Goal: Information Seeking & Learning: Learn about a topic

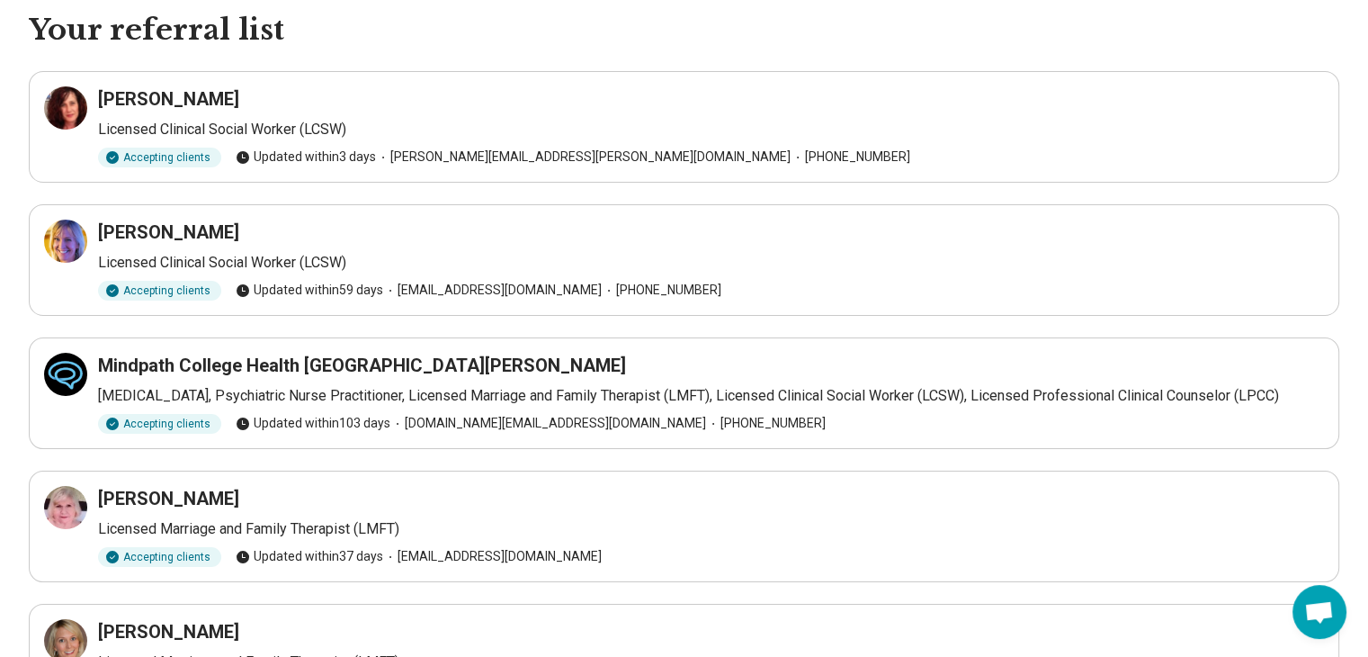
scroll to position [90, 0]
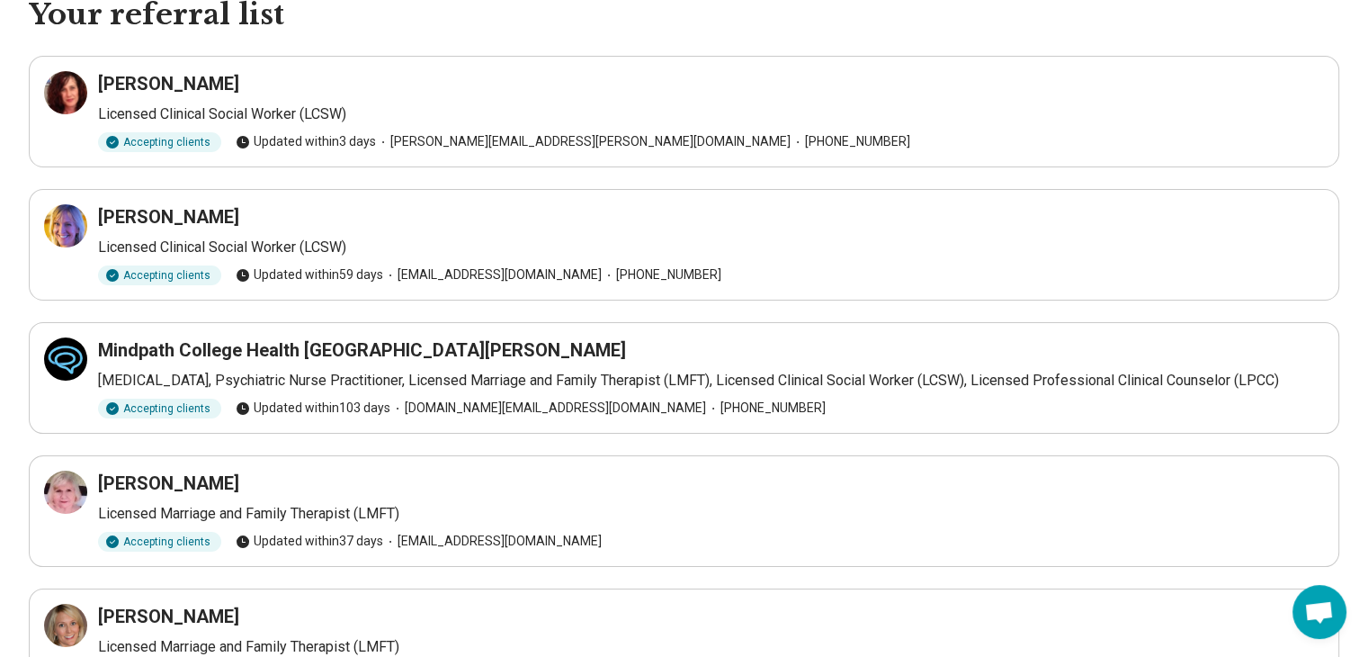
click at [74, 361] on icon at bounding box center [66, 359] width 16 height 16
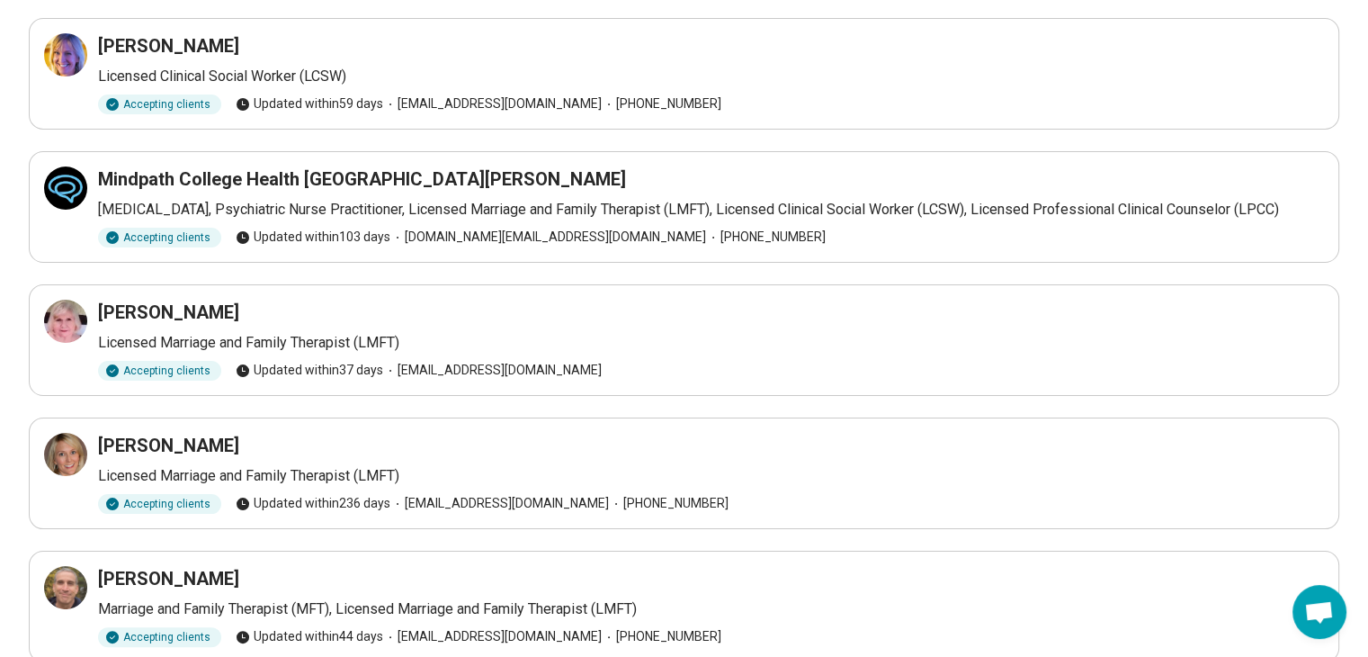
scroll to position [290, 0]
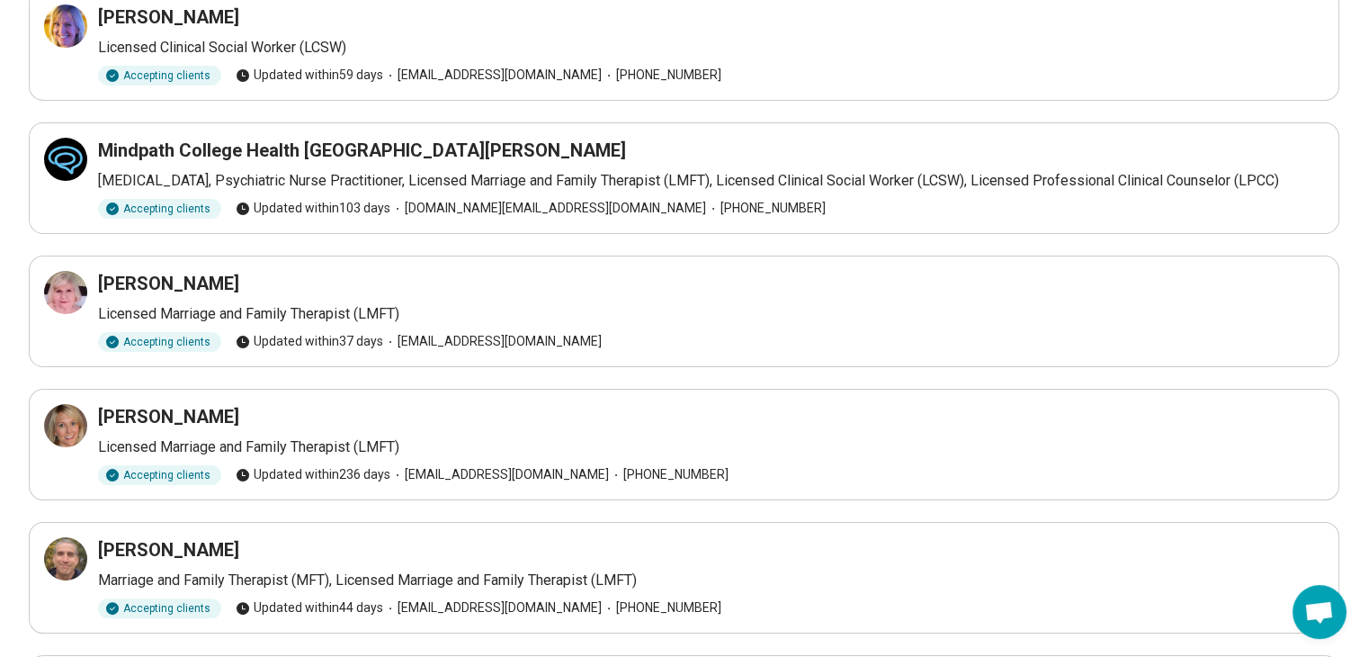
click at [66, 295] on icon at bounding box center [66, 293] width 22 height 22
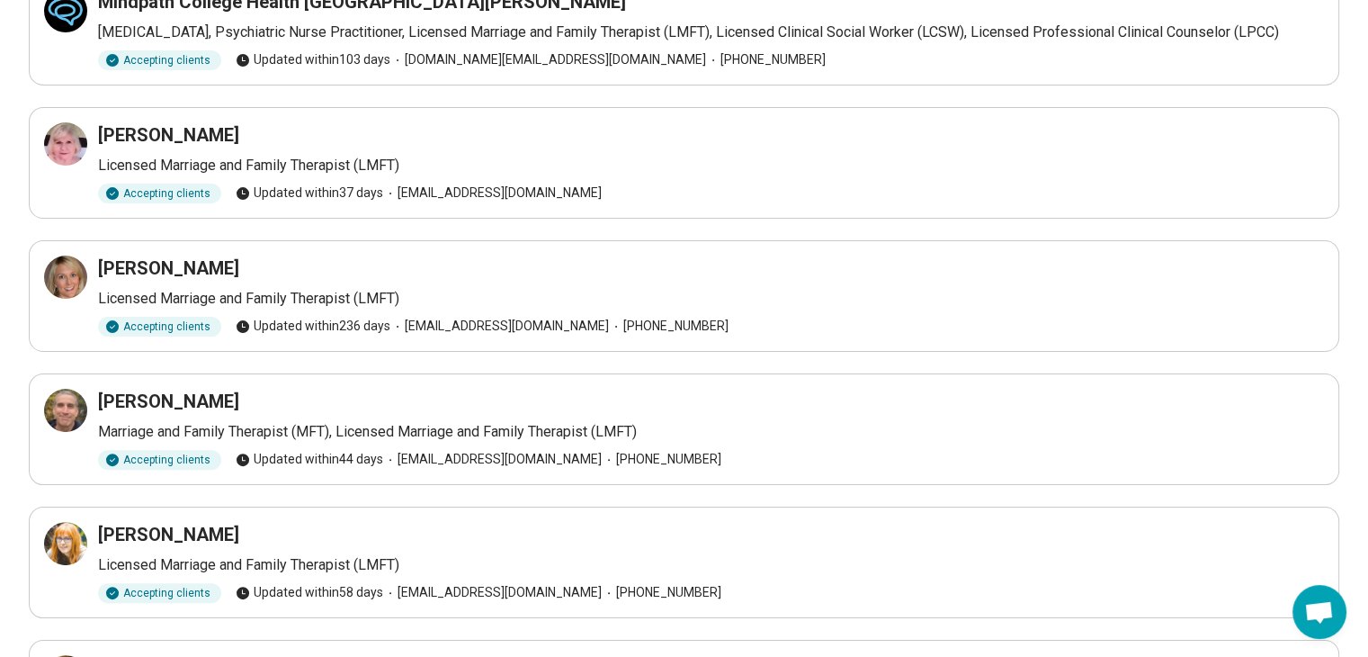
scroll to position [458, 0]
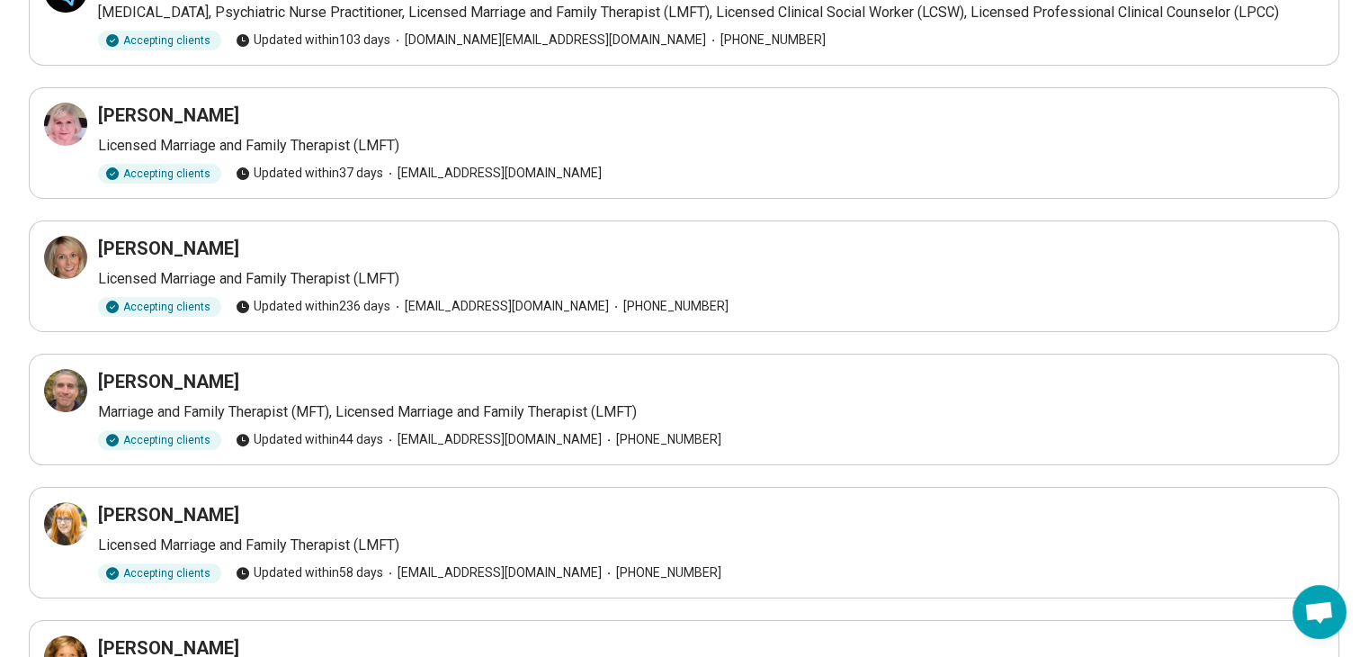
click at [58, 394] on icon at bounding box center [66, 390] width 16 height 16
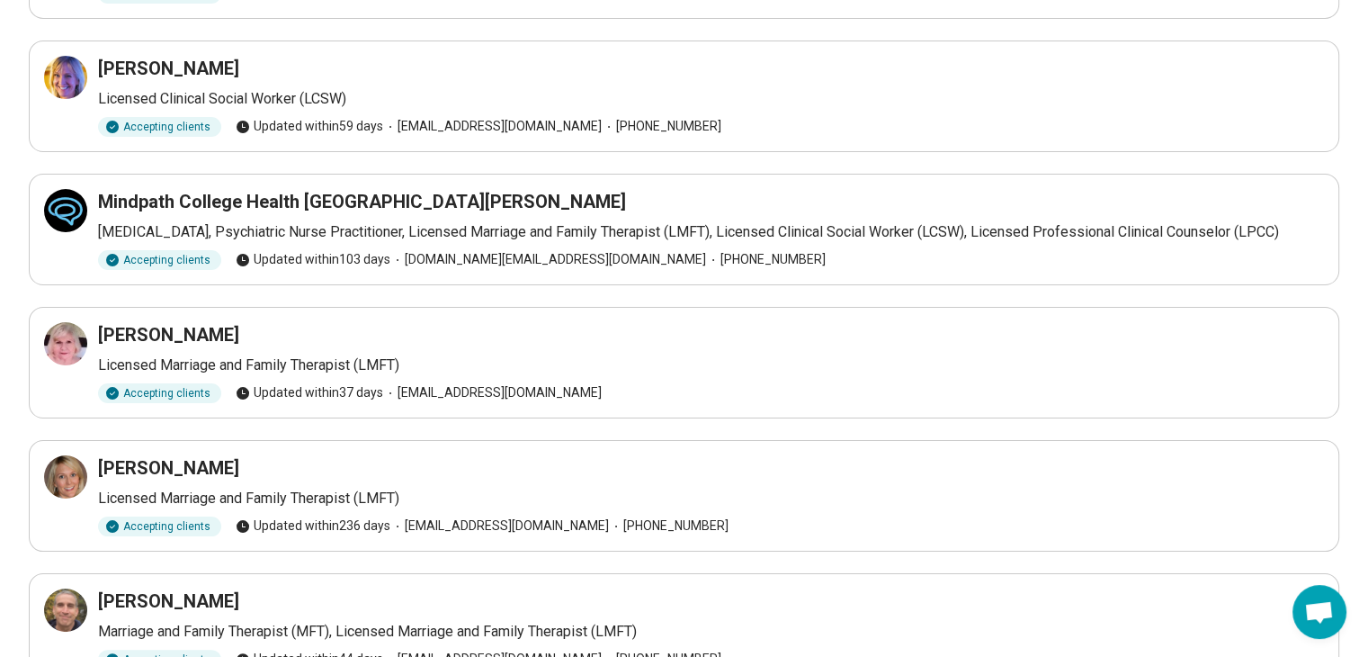
scroll to position [241, 0]
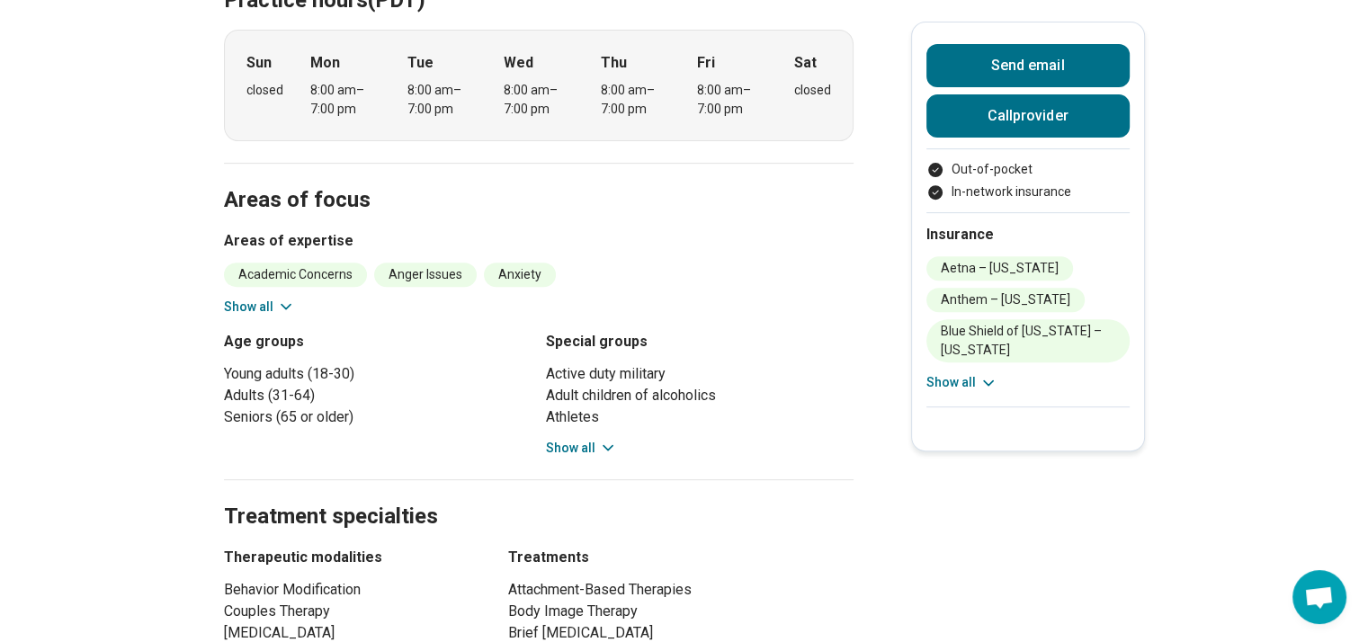
scroll to position [660, 0]
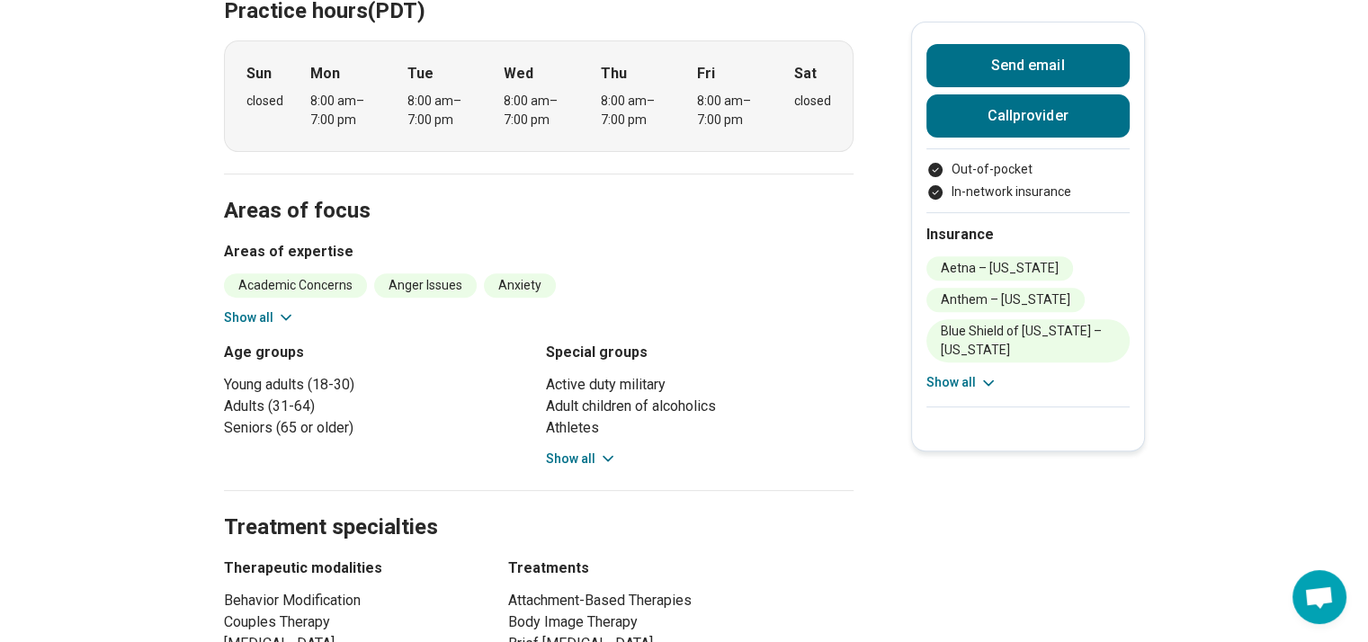
click at [562, 450] on button "Show all" at bounding box center [581, 459] width 71 height 19
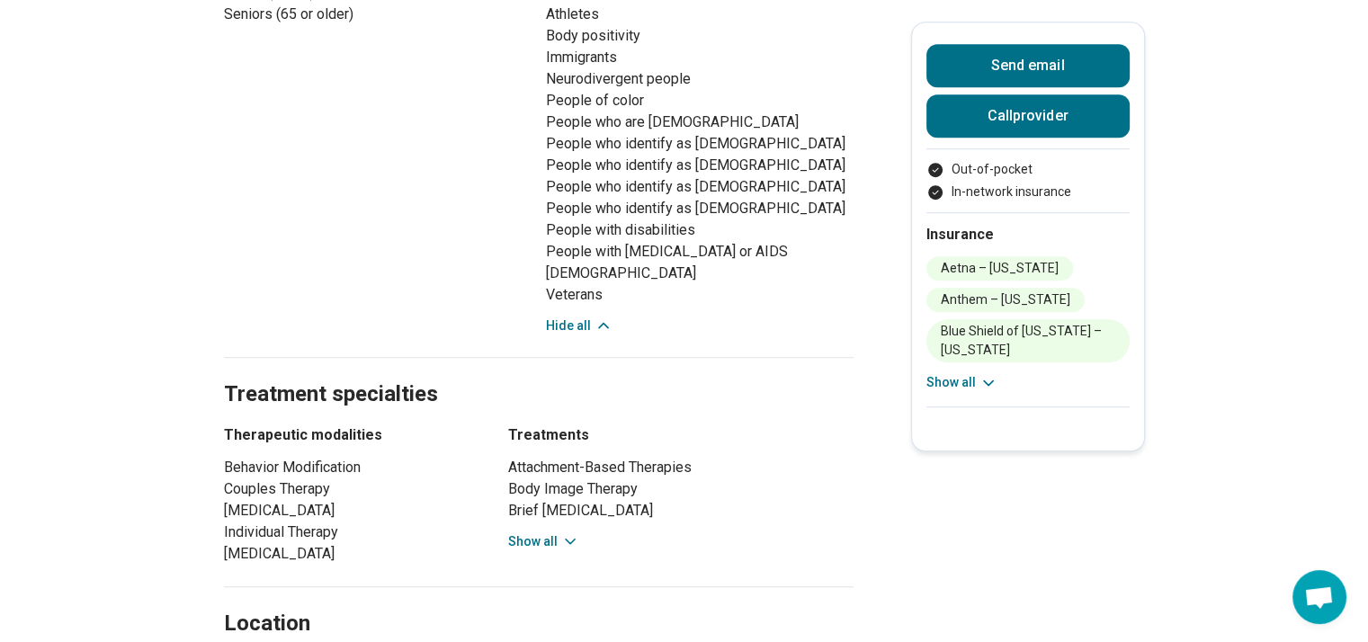
scroll to position [1082, 0]
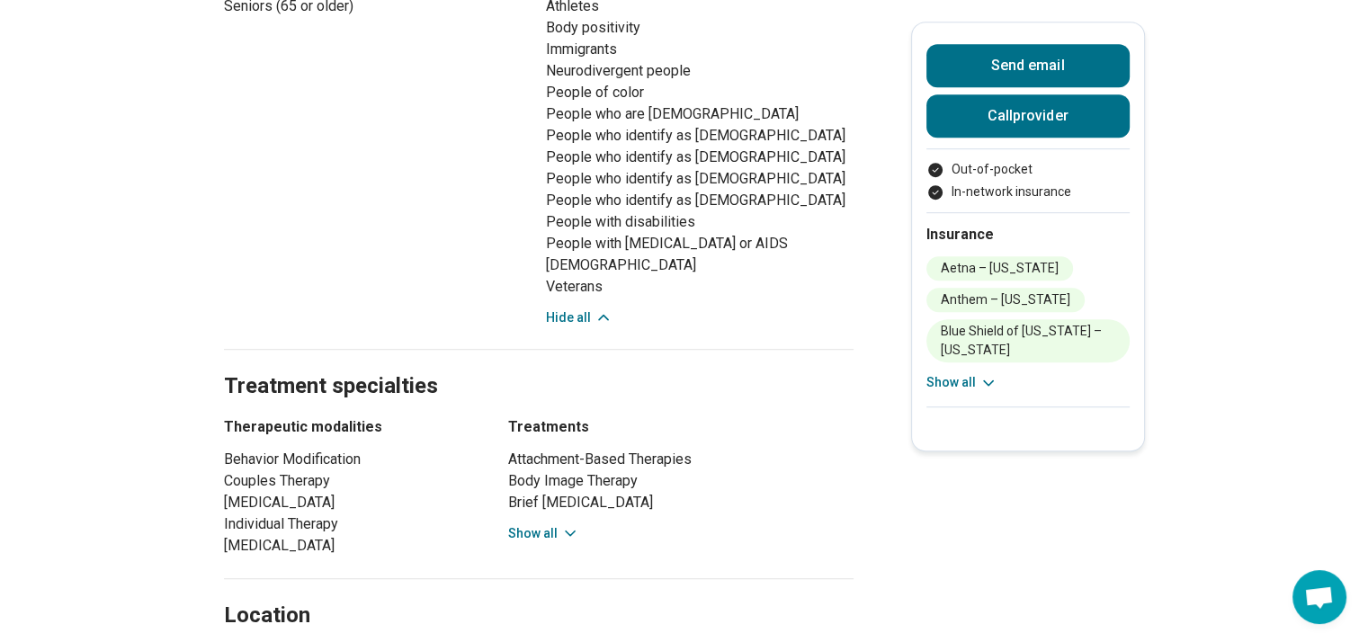
click at [558, 524] on button "Show all" at bounding box center [543, 533] width 71 height 19
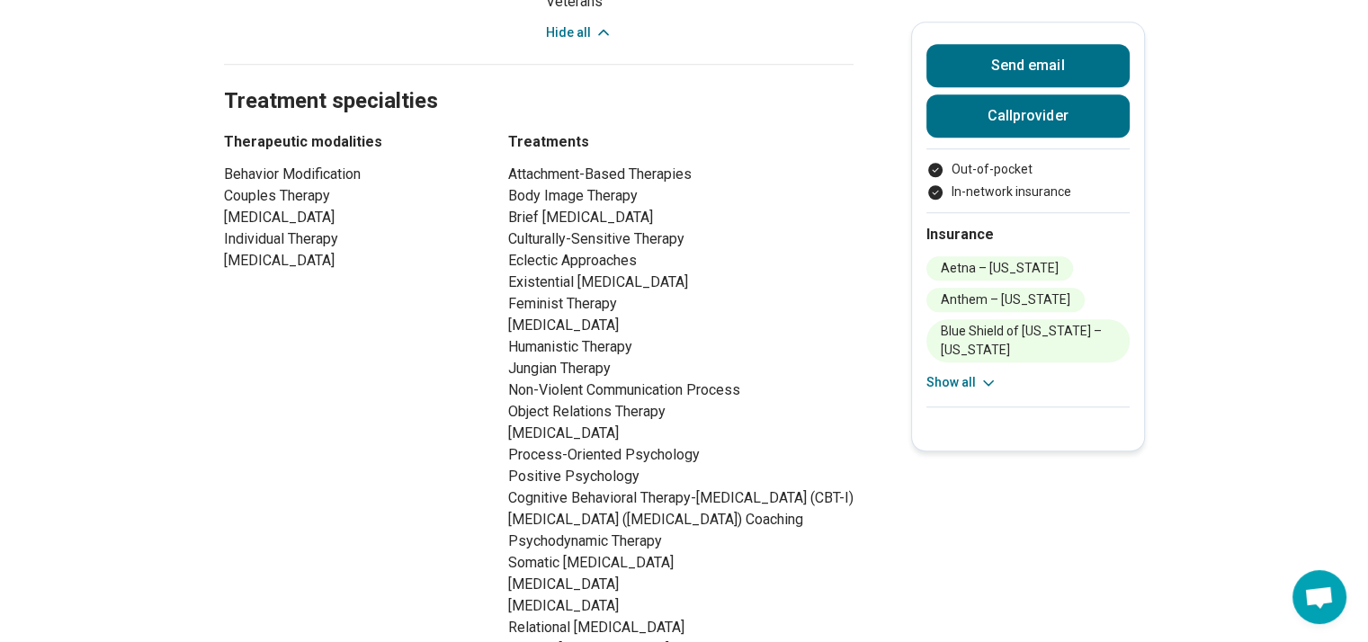
scroll to position [0, 0]
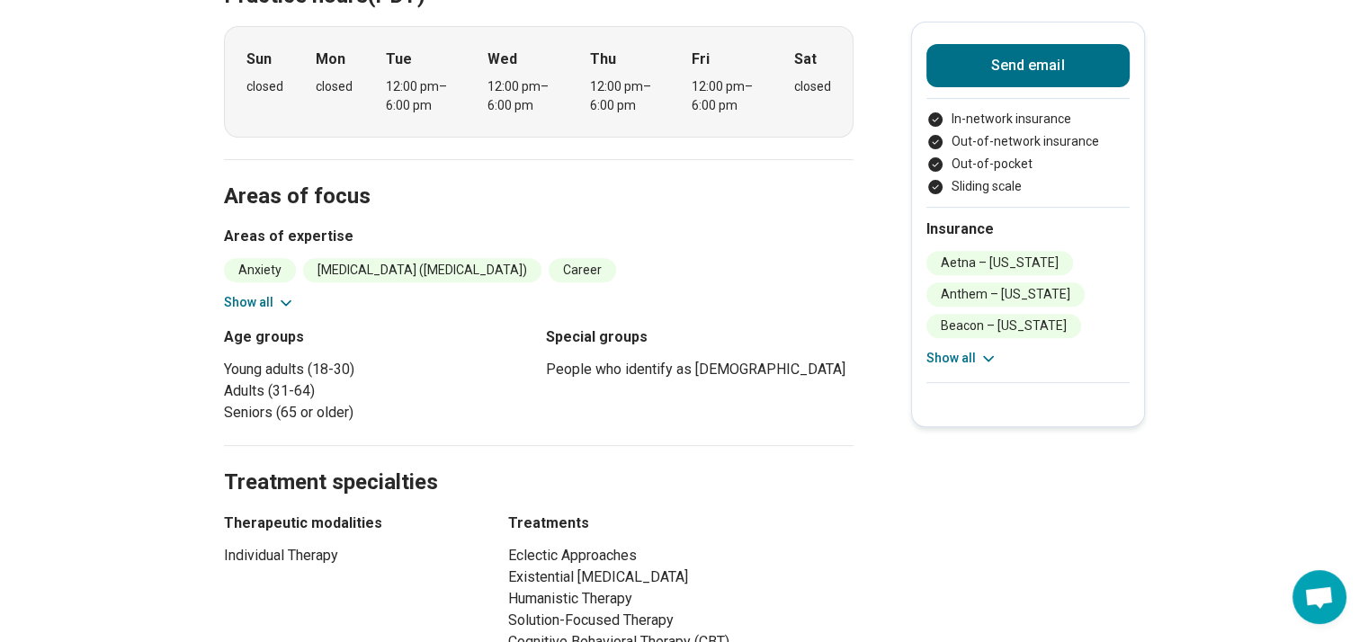
scroll to position [644, 0]
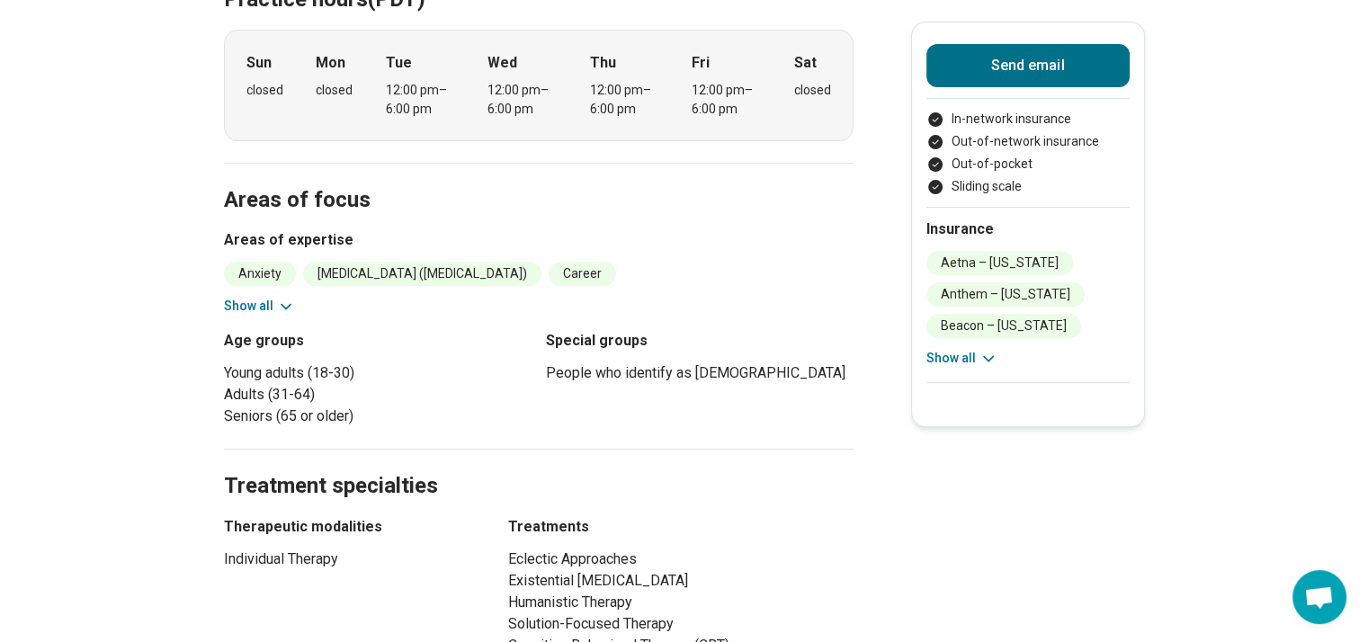
click at [259, 295] on section "Areas of focus Areas of expertise Anxiety Attention Deficit Hyperactivity Disor…" at bounding box center [539, 306] width 630 height 287
click at [259, 297] on button "Show all" at bounding box center [259, 306] width 71 height 19
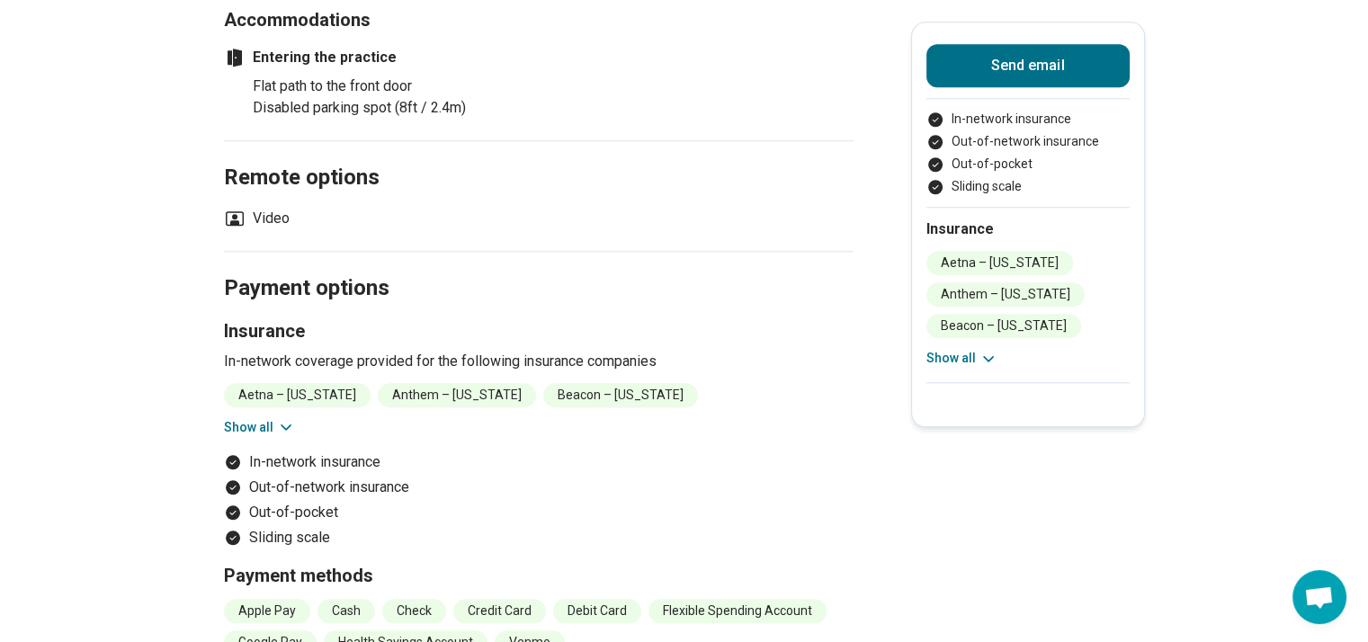
scroll to position [1691, 0]
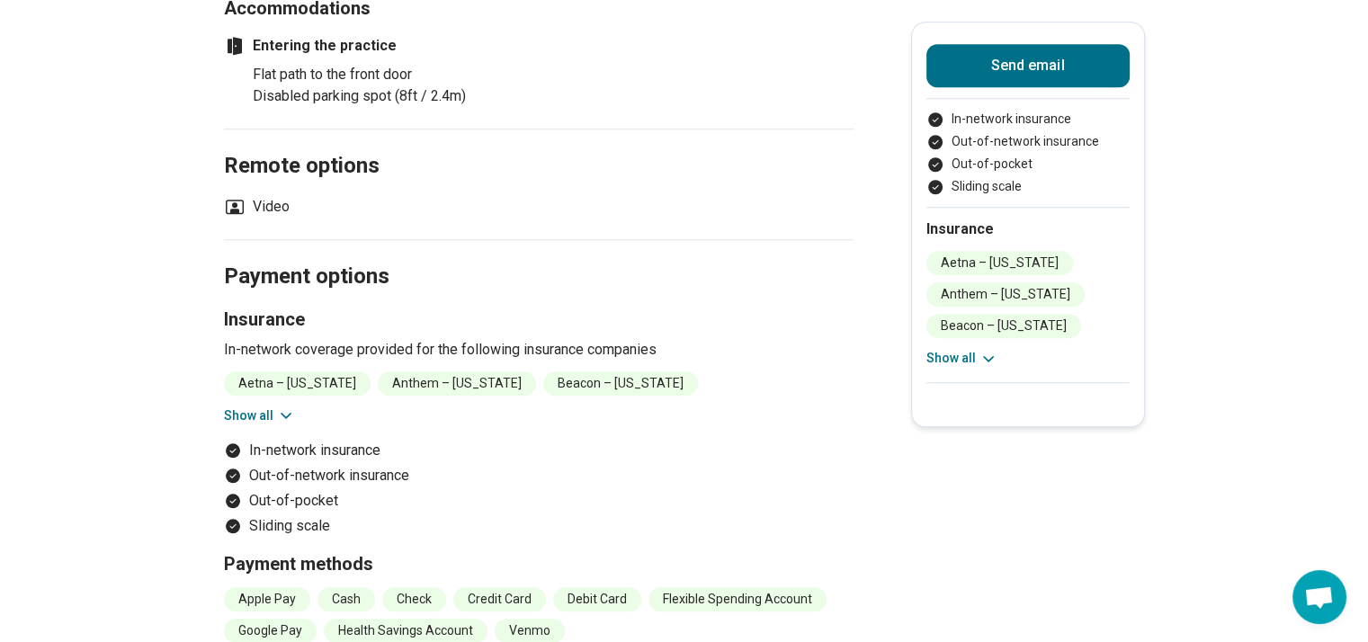
click at [980, 343] on div "Aetna – California Anthem – California Beacon – California Blue Cross Blue Shie…" at bounding box center [1027, 309] width 203 height 117
click at [985, 353] on icon at bounding box center [989, 359] width 18 height 18
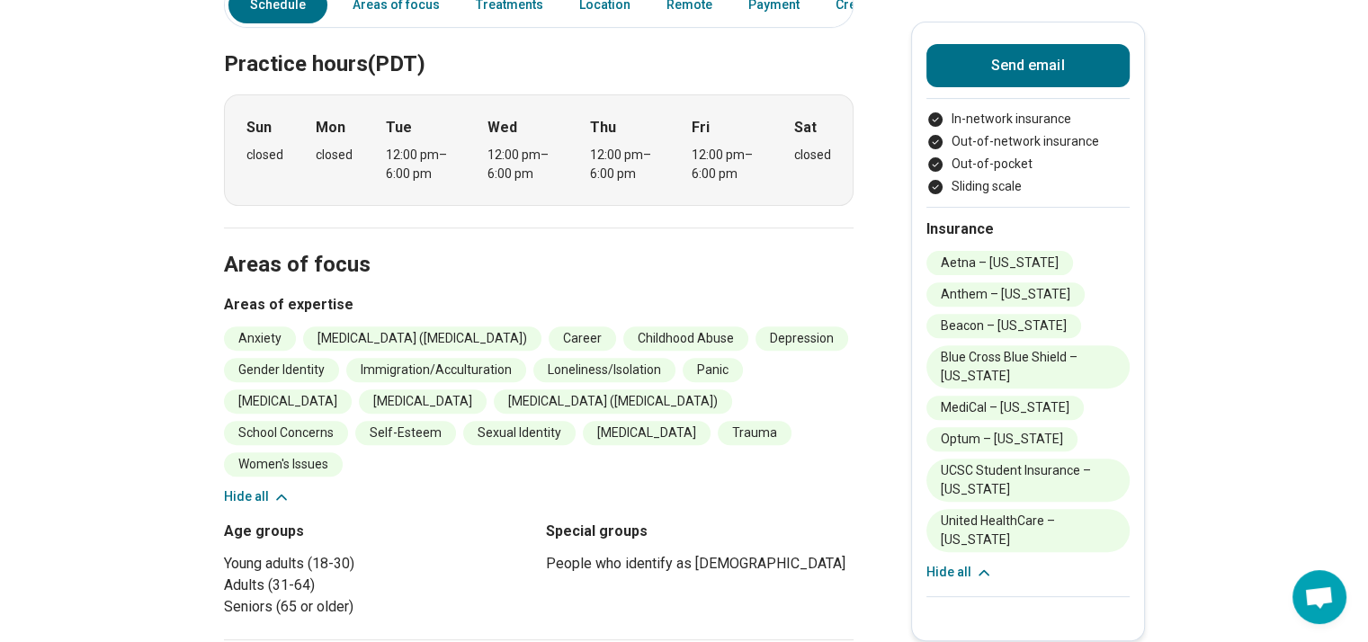
scroll to position [0, 0]
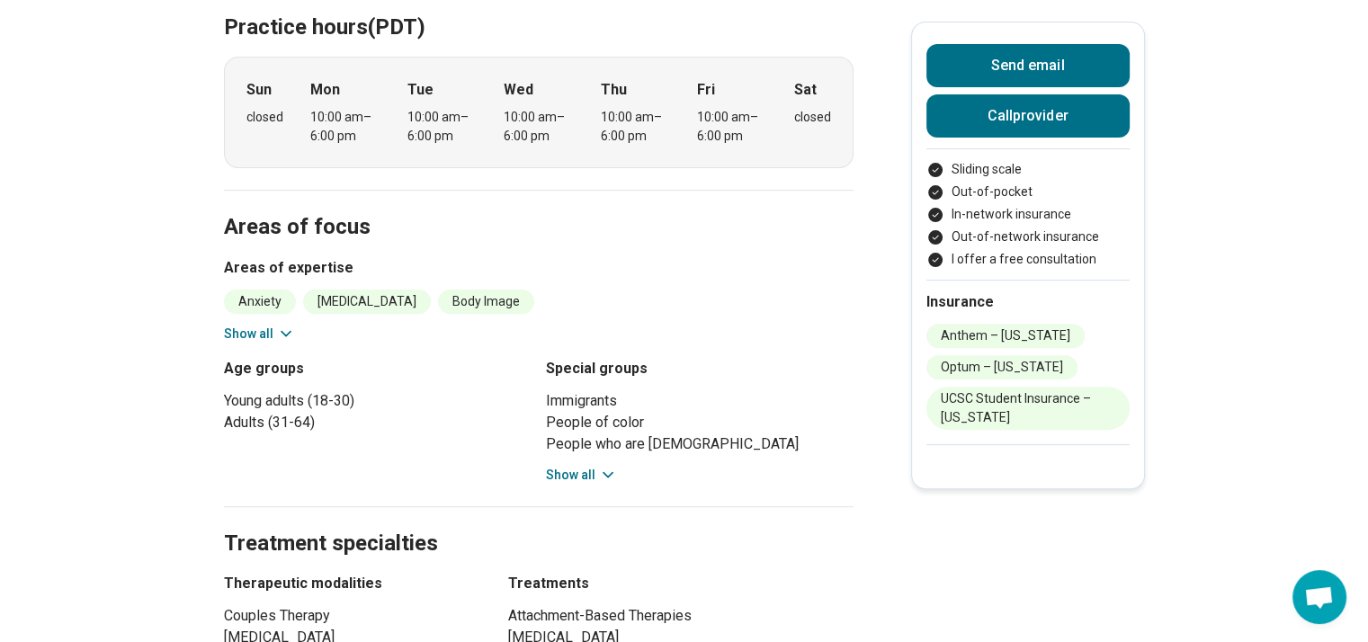
scroll to position [585, 0]
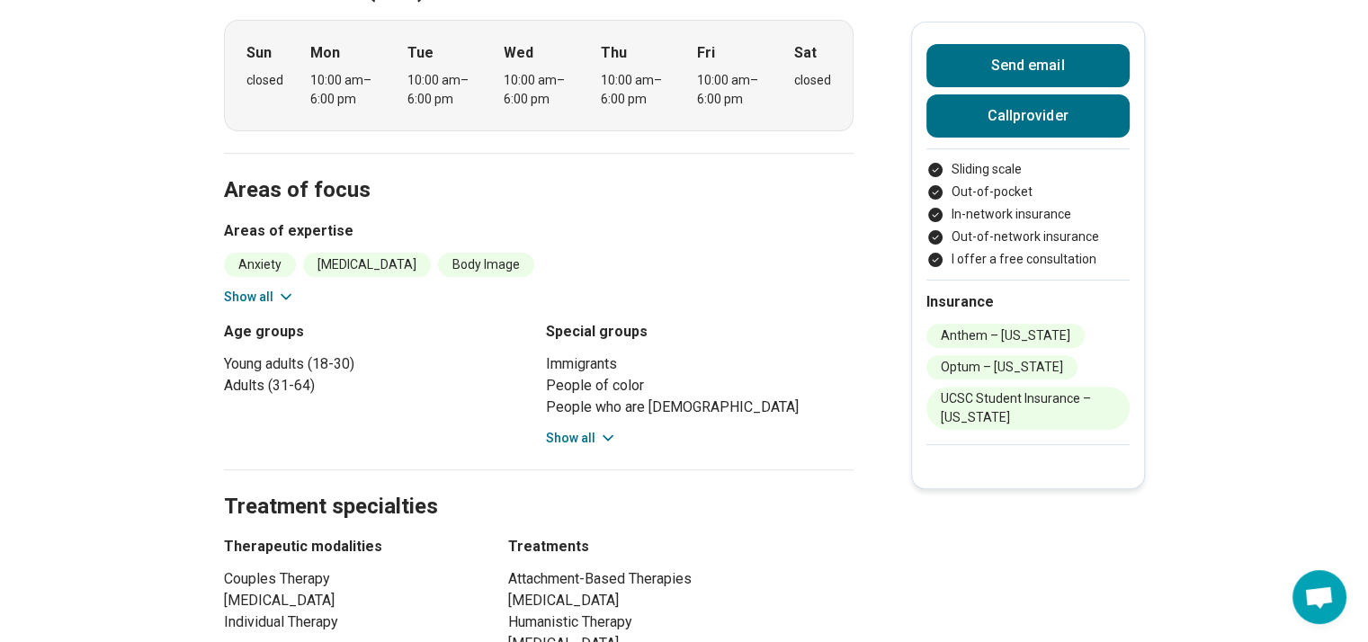
click at [598, 429] on button "Show all" at bounding box center [581, 438] width 71 height 19
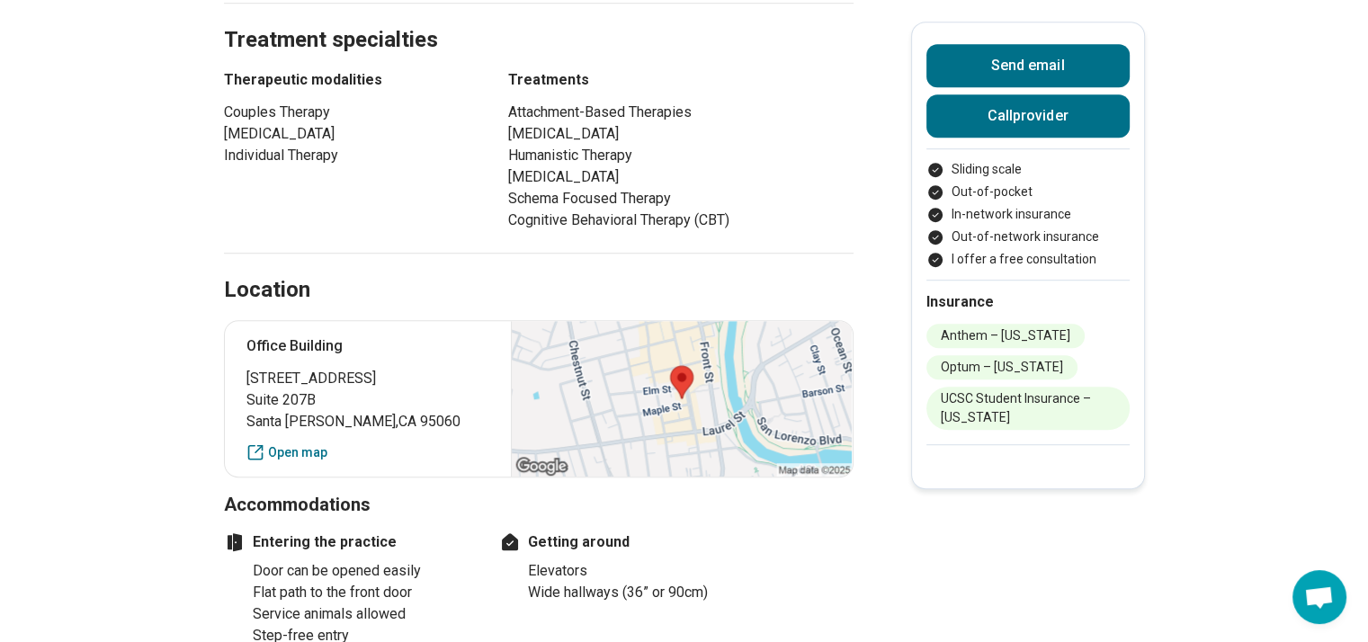
scroll to position [1156, 0]
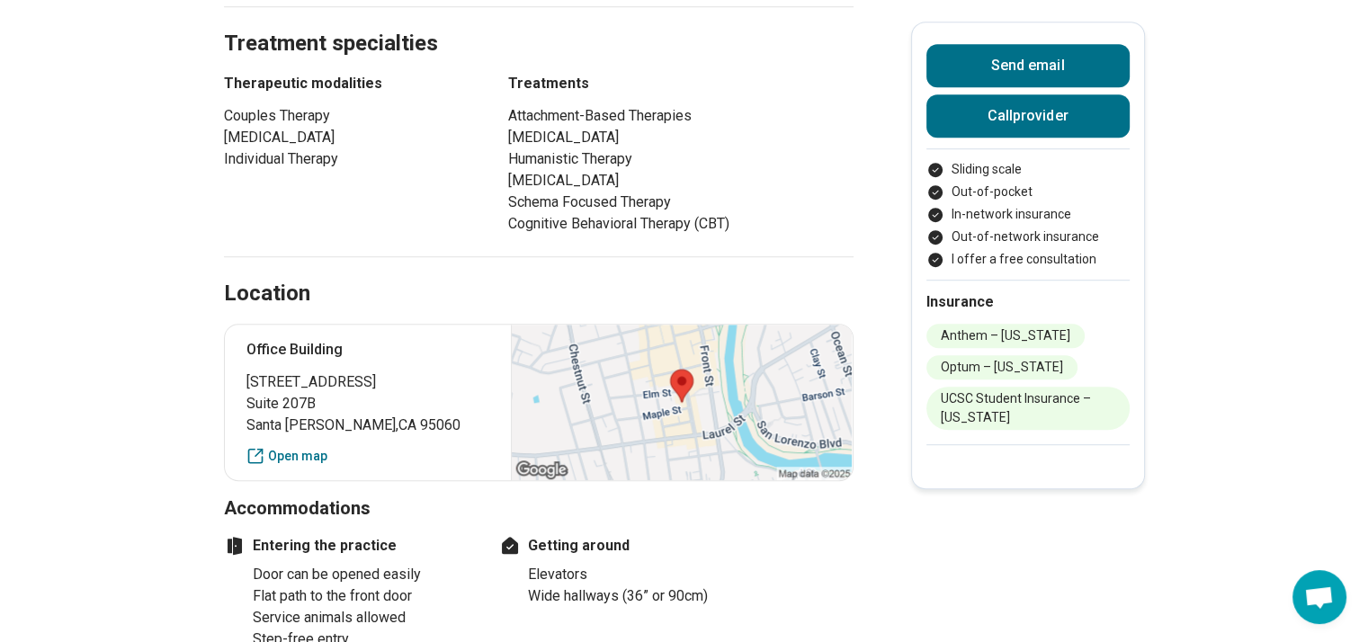
click at [752, 398] on div at bounding box center [681, 403] width 341 height 156
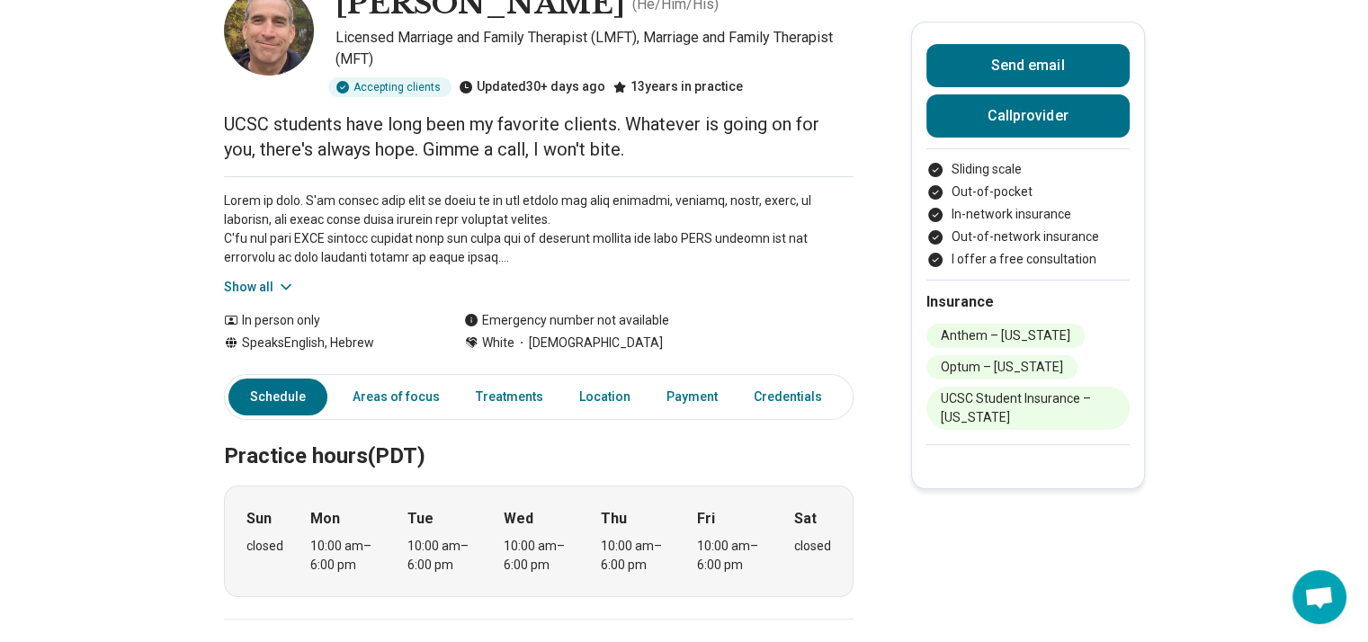
scroll to position [130, 0]
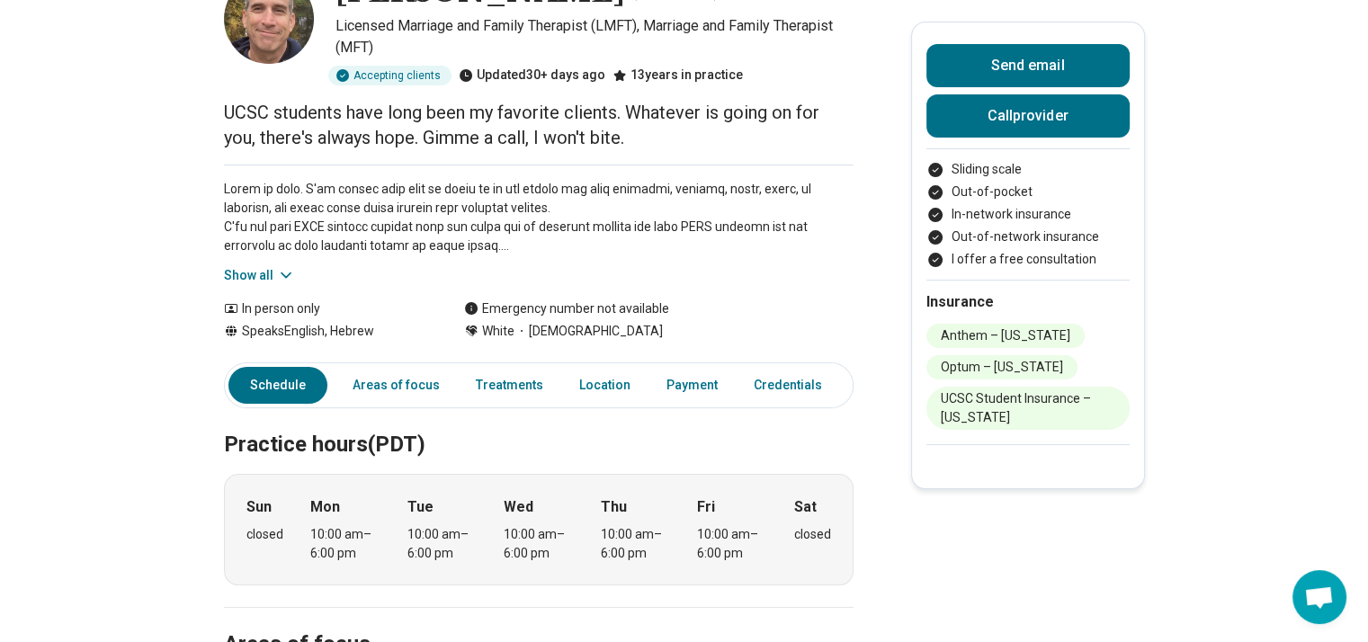
click at [281, 279] on icon at bounding box center [286, 275] width 18 height 18
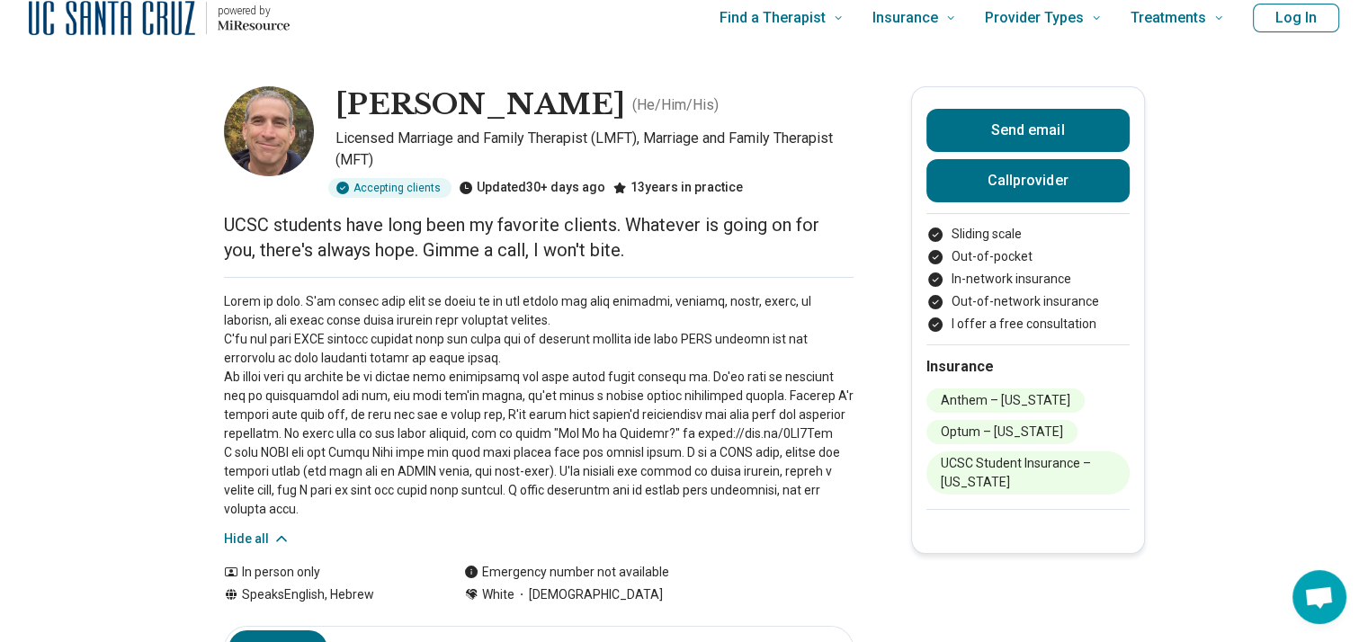
scroll to position [0, 0]
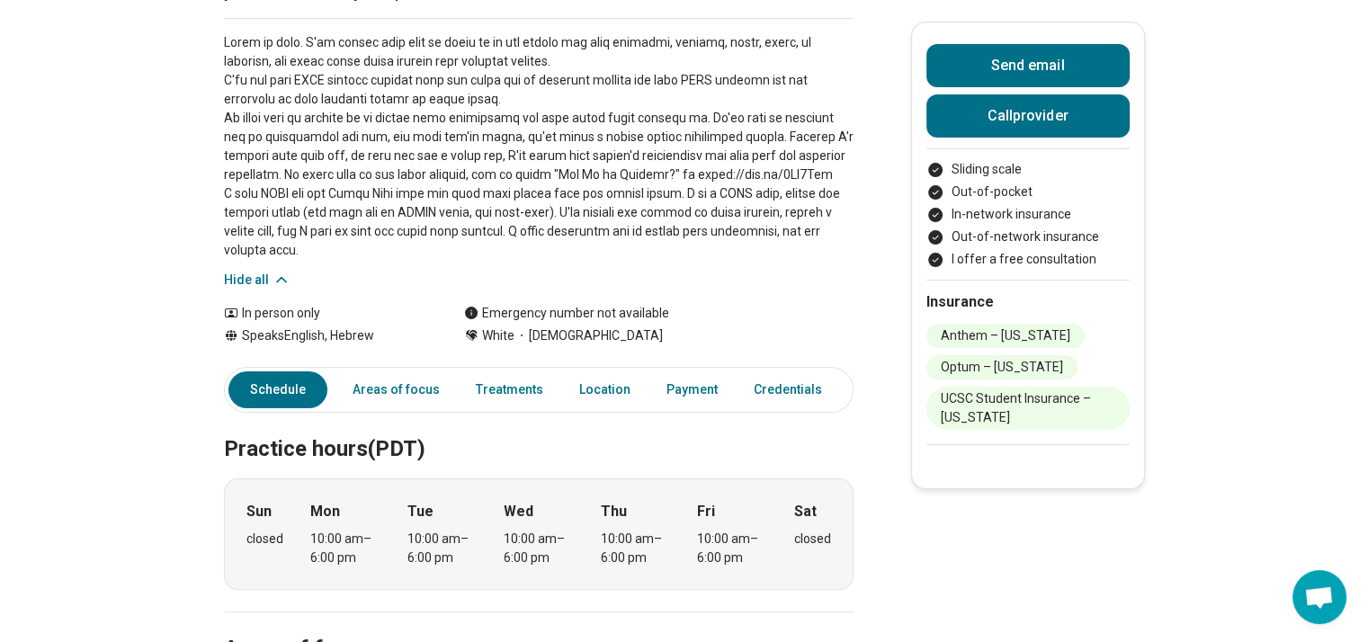
scroll to position [266, 0]
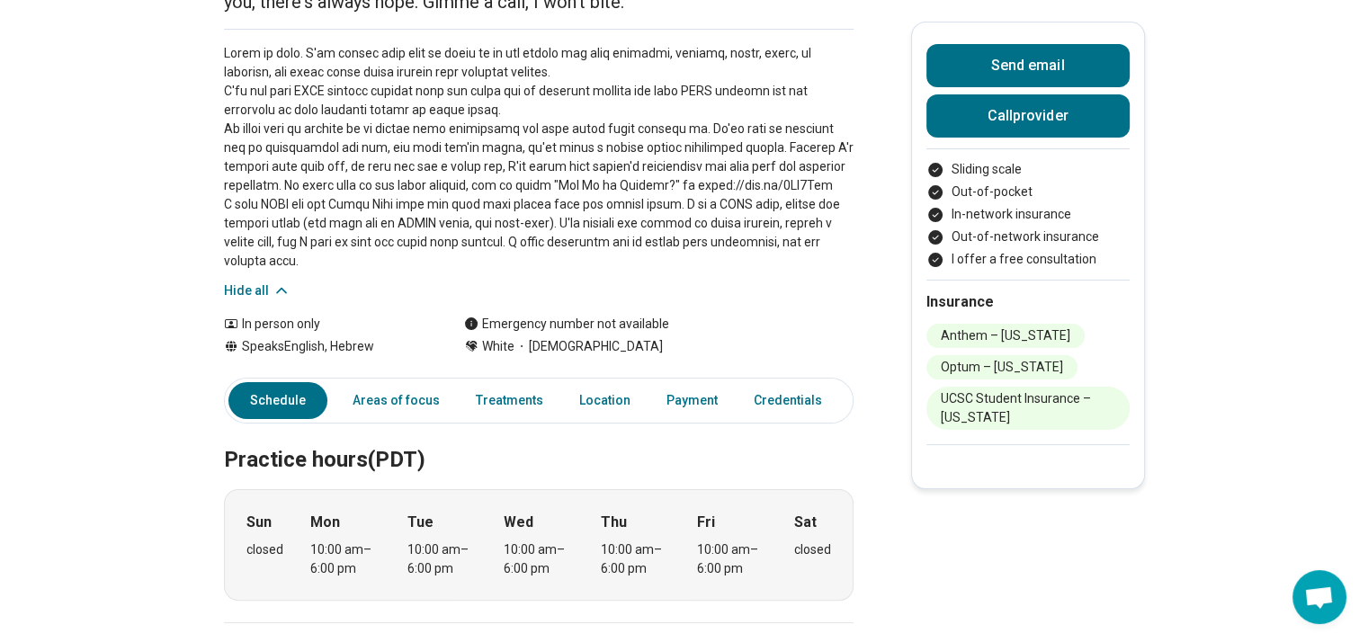
click at [381, 393] on link "Areas of focus" at bounding box center [396, 400] width 109 height 37
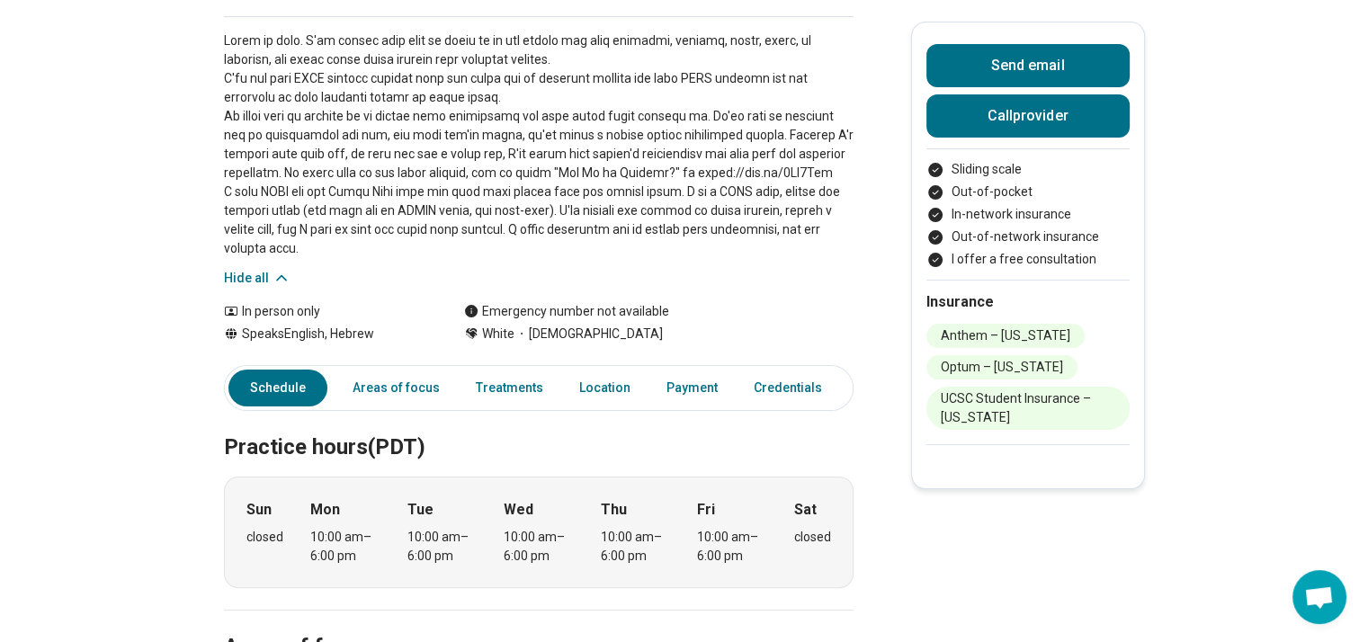
scroll to position [274, 0]
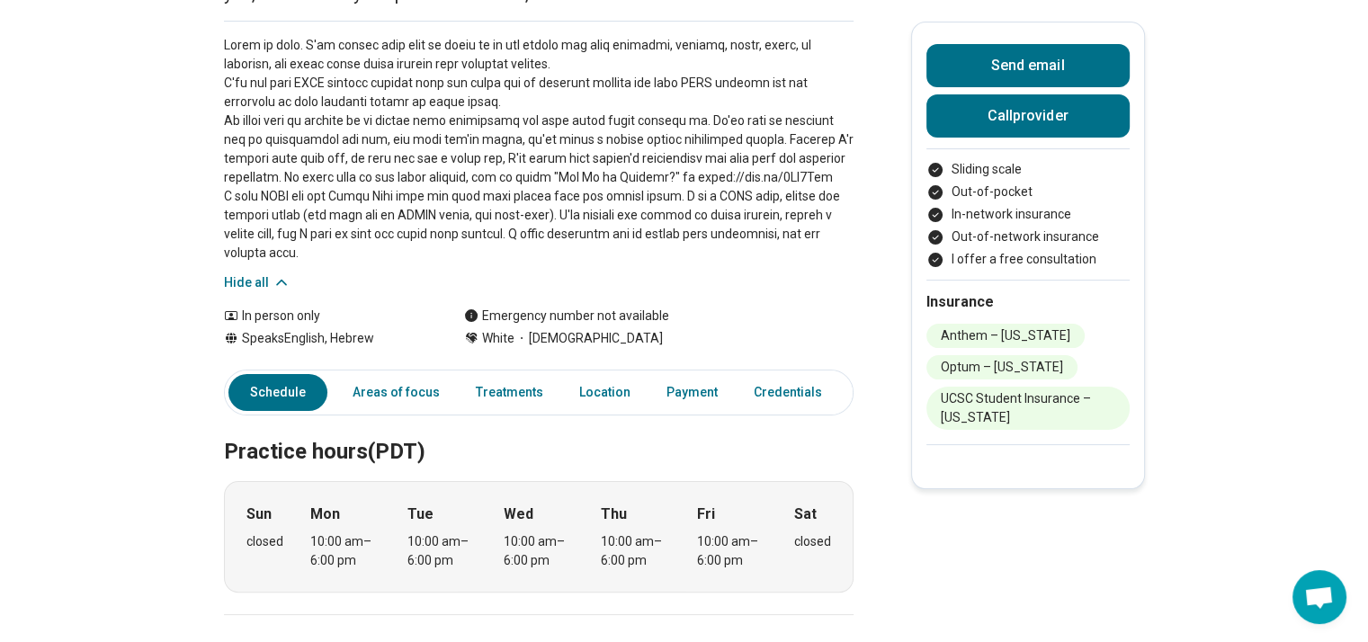
click at [847, 396] on link "Other" at bounding box center [879, 392] width 65 height 37
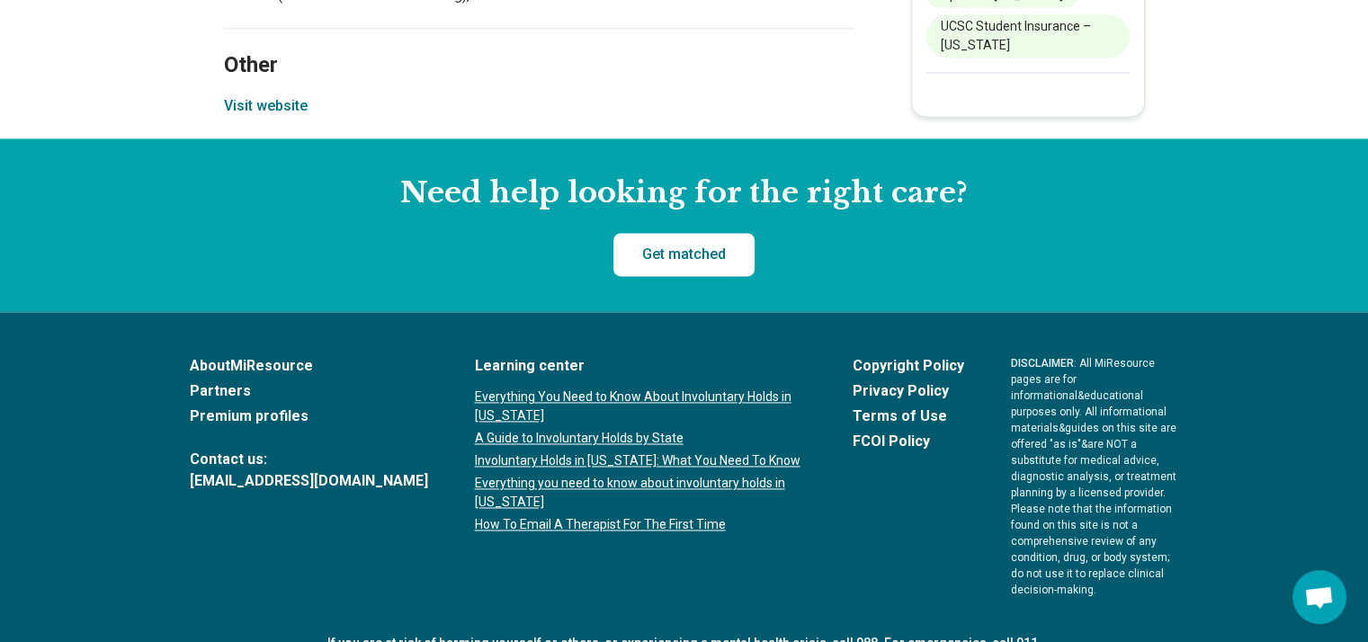
scroll to position [2678, 0]
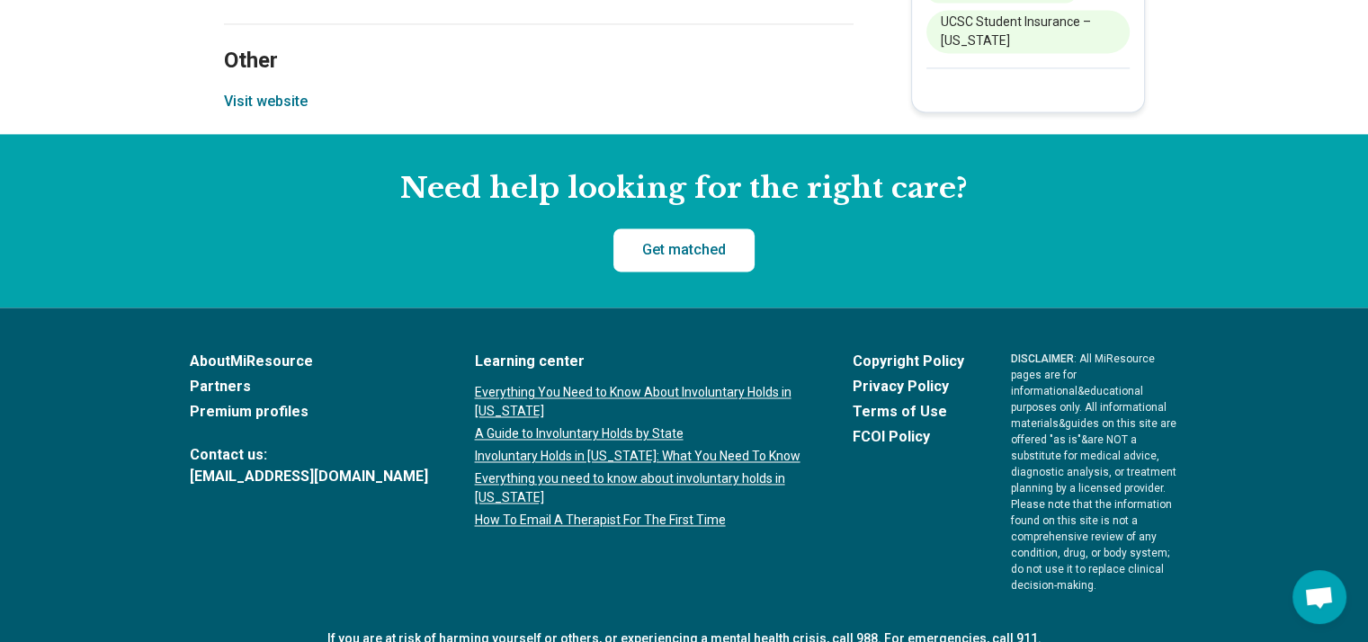
click at [284, 106] on button "Visit website" at bounding box center [266, 102] width 84 height 22
